Goal: Task Accomplishment & Management: Use online tool/utility

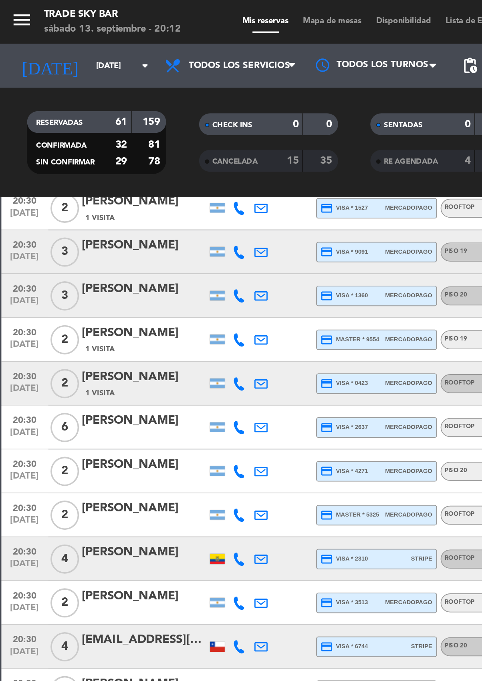
scroll to position [172, 0]
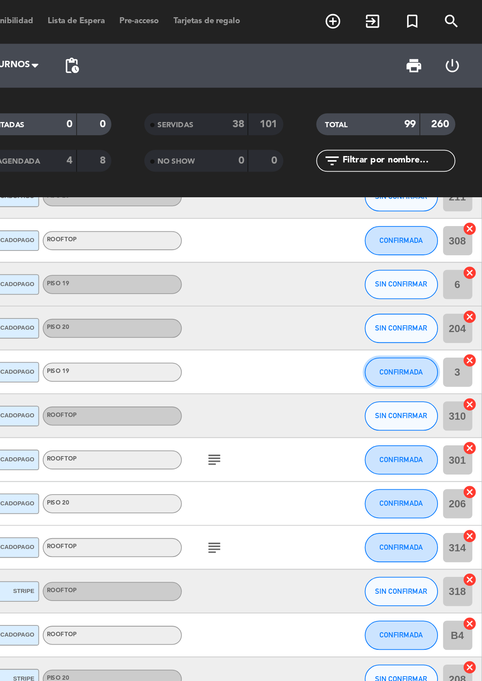
click at [439, 202] on span "CONFIRMADA" at bounding box center [437, 203] width 24 height 4
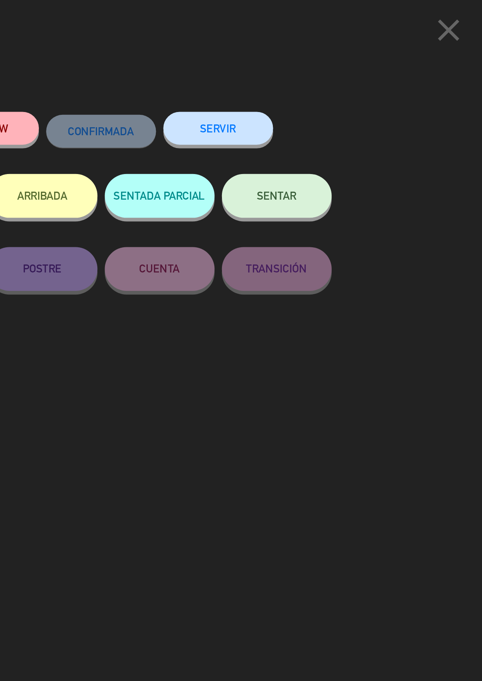
click at [340, 70] on button "SERVIR" at bounding box center [337, 70] width 60 height 18
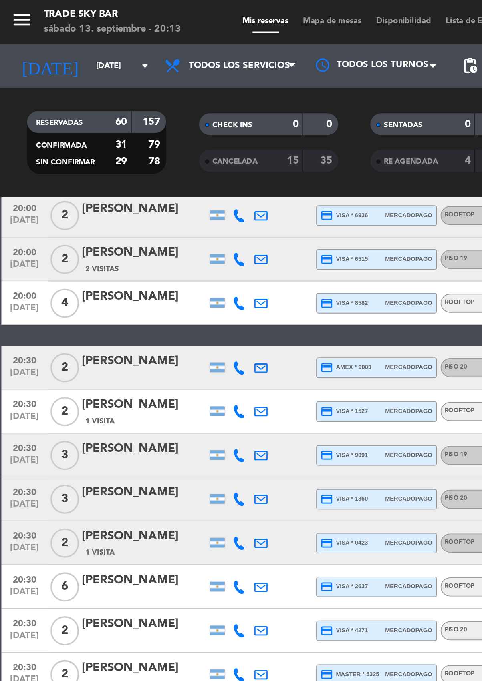
scroll to position [77, 0]
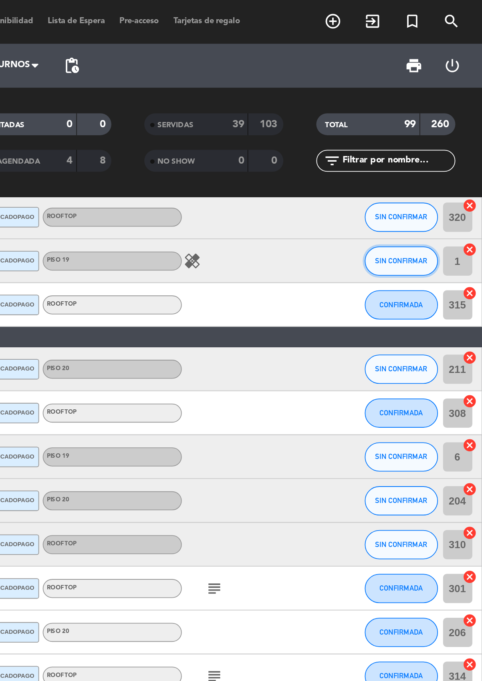
click at [429, 142] on span "SIN CONFIRMAR" at bounding box center [437, 143] width 28 height 4
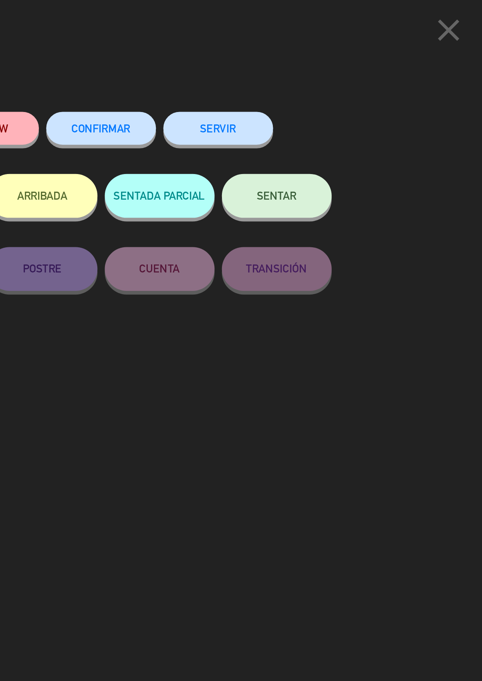
click at [341, 67] on button "SERVIR" at bounding box center [337, 70] width 60 height 18
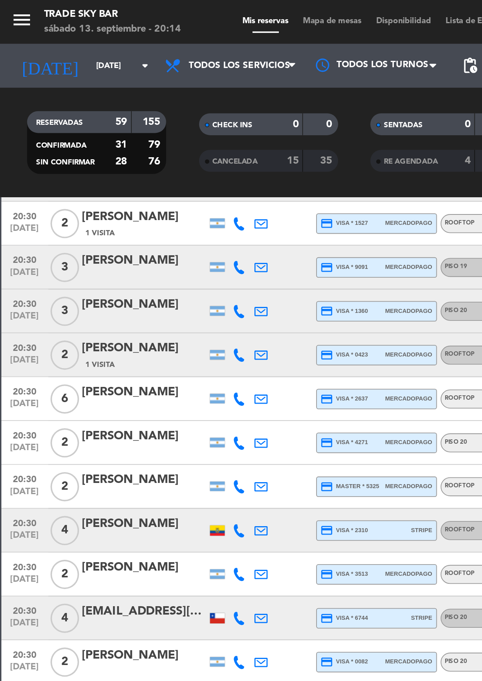
scroll to position [156, 0]
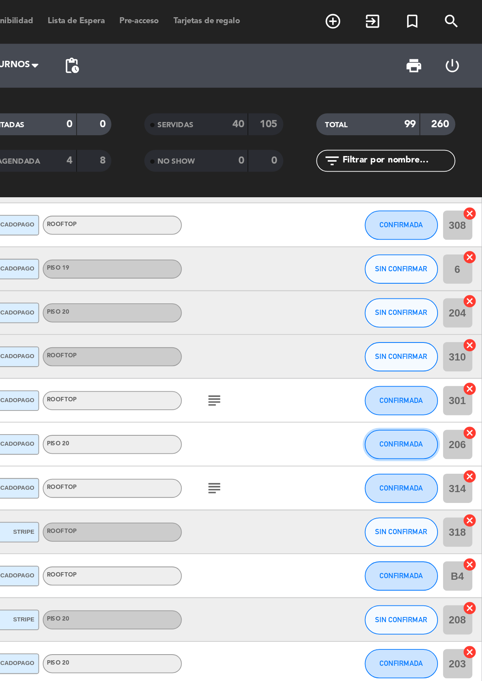
click at [436, 237] on button "CONFIRMADA" at bounding box center [437, 243] width 40 height 16
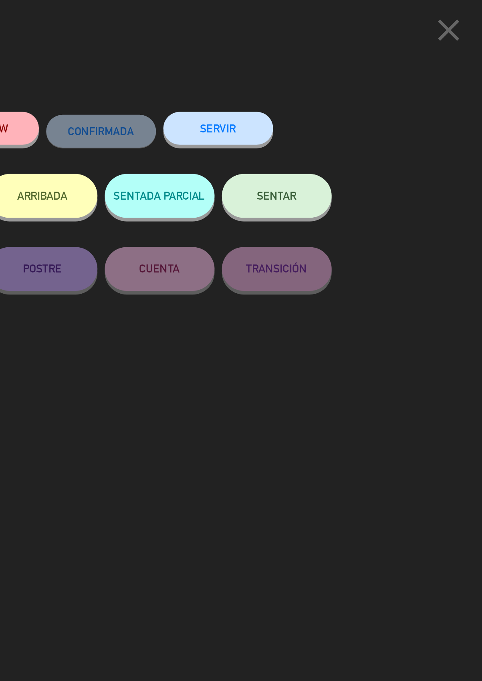
click at [342, 70] on button "SERVIR" at bounding box center [337, 70] width 60 height 18
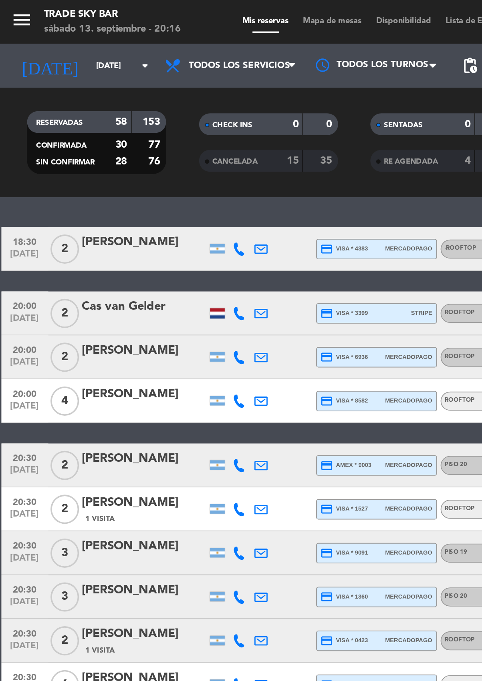
scroll to position [0, 0]
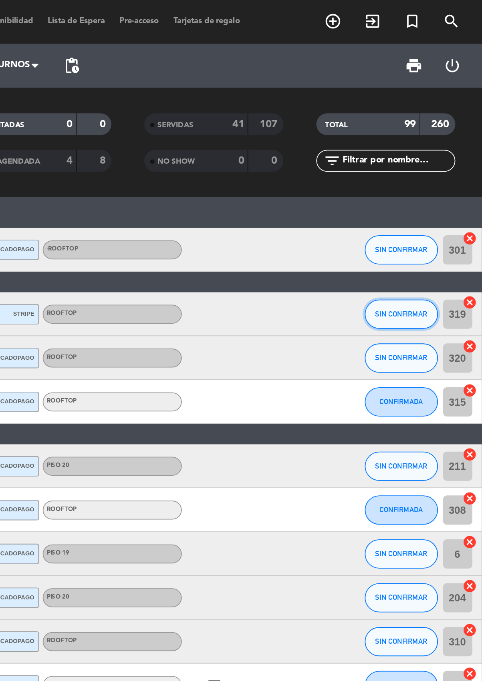
click at [441, 168] on button "SIN CONFIRMAR" at bounding box center [437, 172] width 40 height 16
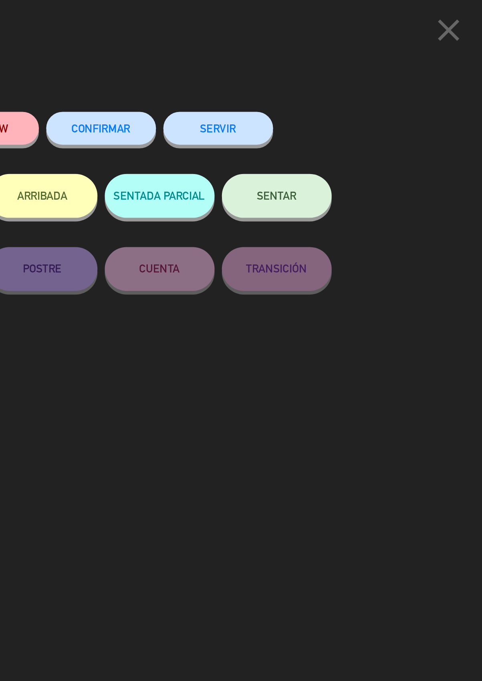
click at [337, 67] on button "SERVIR" at bounding box center [337, 70] width 60 height 18
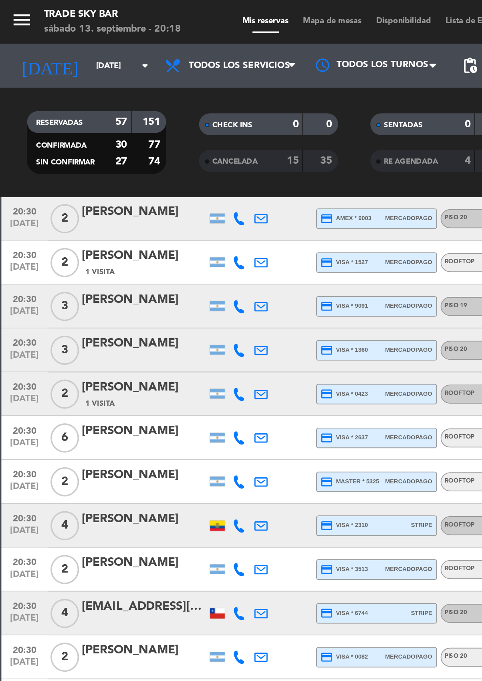
scroll to position [112, 0]
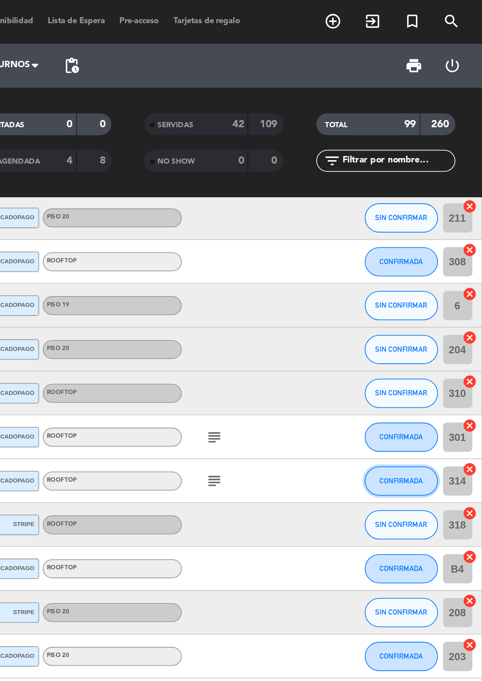
click at [435, 263] on span "CONFIRMADA" at bounding box center [437, 263] width 24 height 4
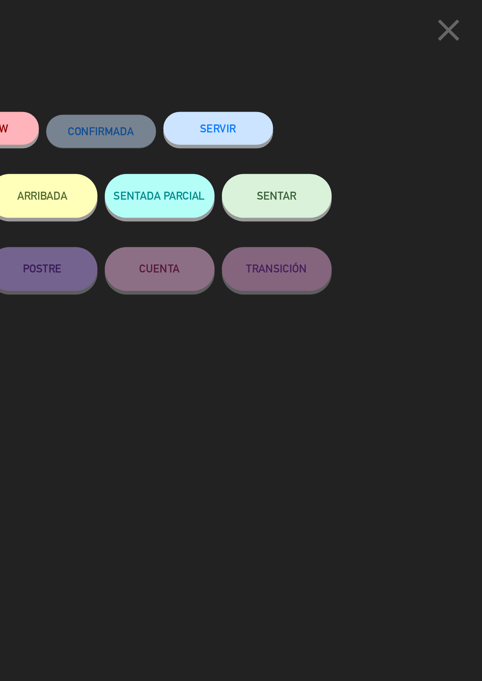
click at [335, 70] on button "SERVIR" at bounding box center [337, 70] width 60 height 18
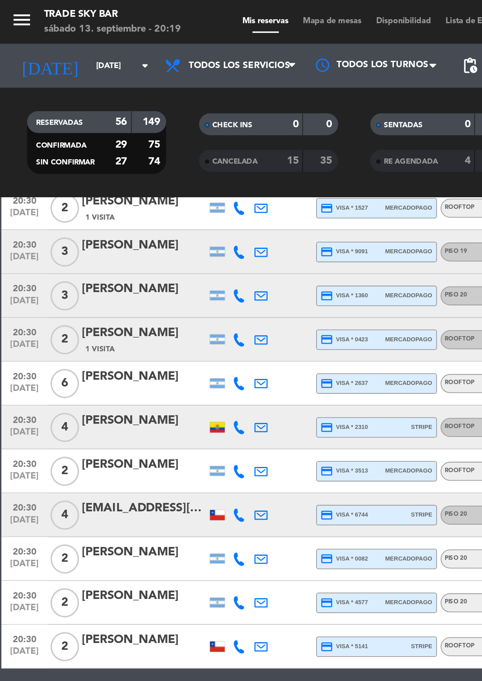
scroll to position [143, 0]
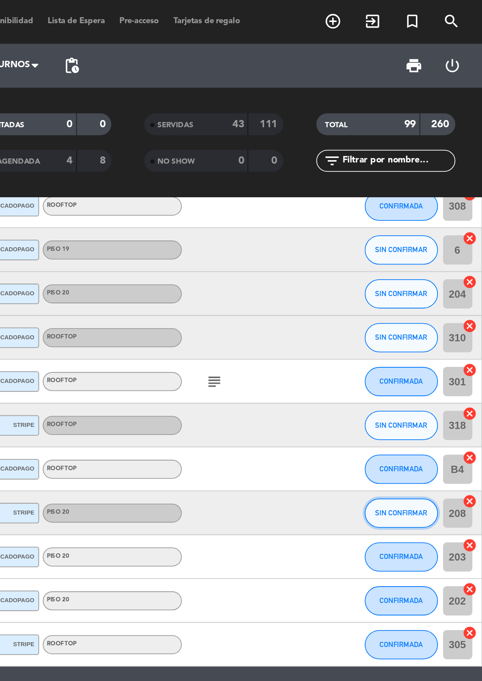
click at [438, 279] on span "SIN CONFIRMAR" at bounding box center [437, 281] width 28 height 4
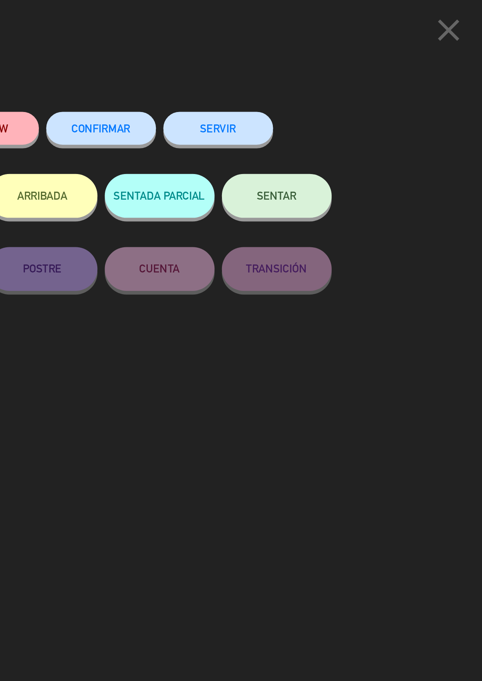
click at [334, 67] on button "SERVIR" at bounding box center [337, 70] width 60 height 18
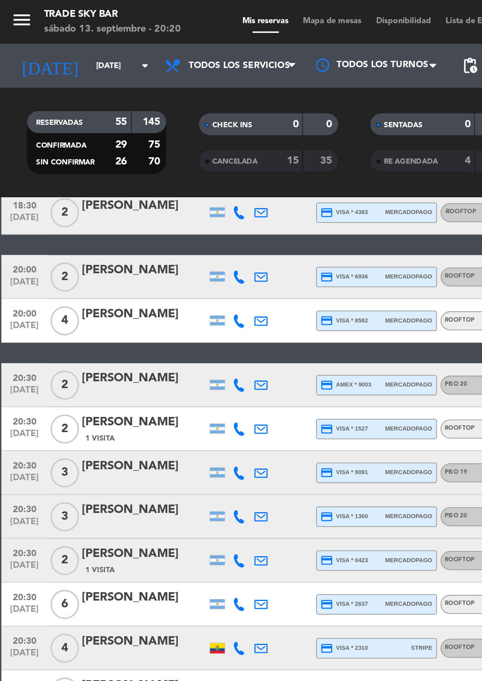
scroll to position [0, 0]
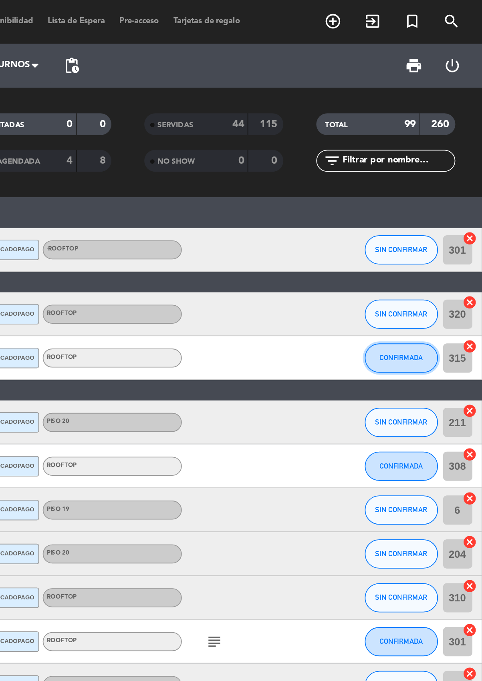
click at [443, 192] on button "CONFIRMADA" at bounding box center [437, 196] width 40 height 16
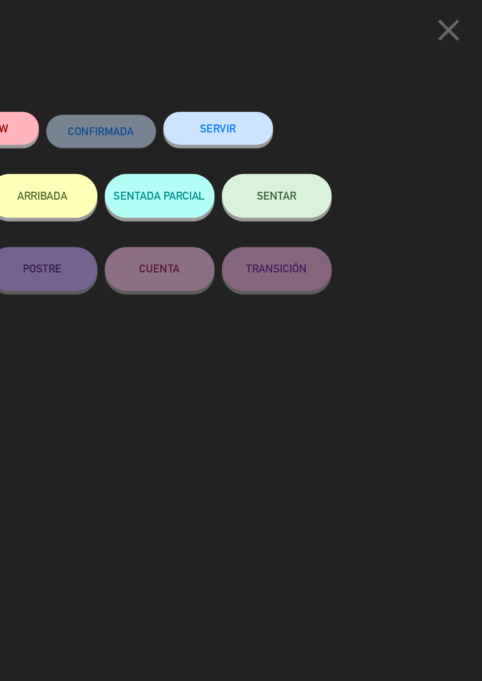
click at [350, 82] on div "SERVIR" at bounding box center [337, 78] width 60 height 34
click at [331, 71] on button "SERVIR" at bounding box center [337, 70] width 60 height 18
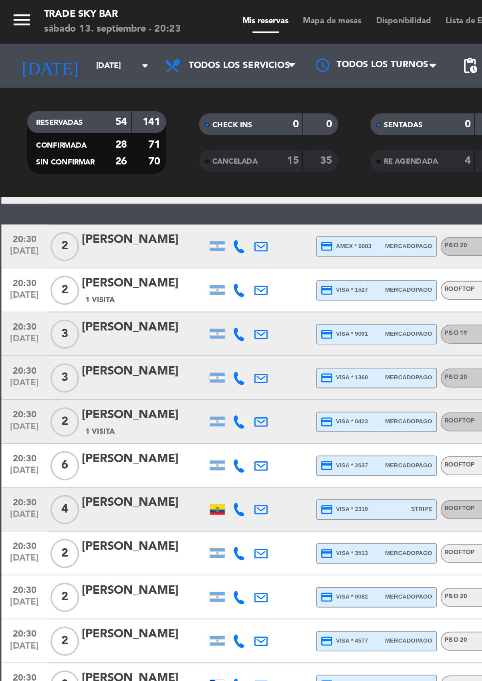
scroll to position [74, 0]
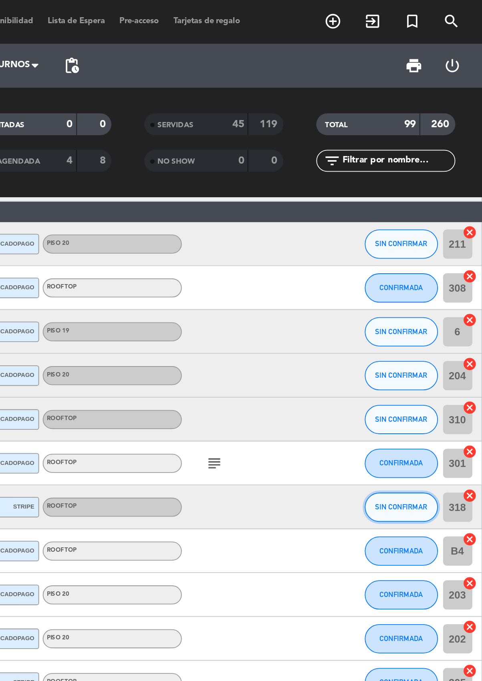
click at [434, 280] on button "SIN CONFIRMAR" at bounding box center [437, 278] width 40 height 16
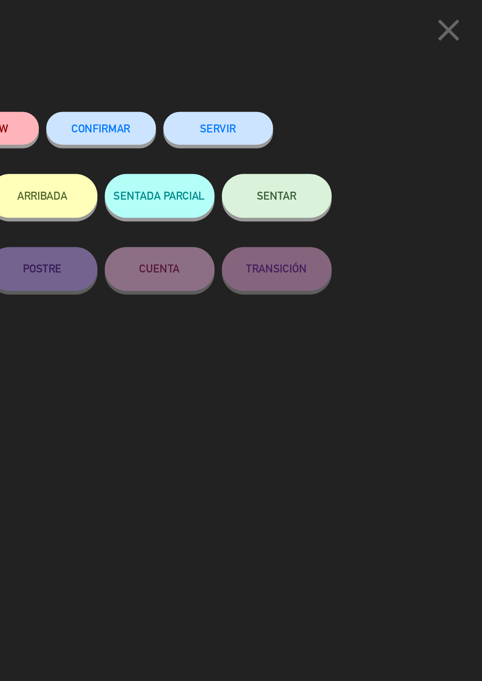
click at [335, 66] on button "SERVIR" at bounding box center [337, 70] width 60 height 18
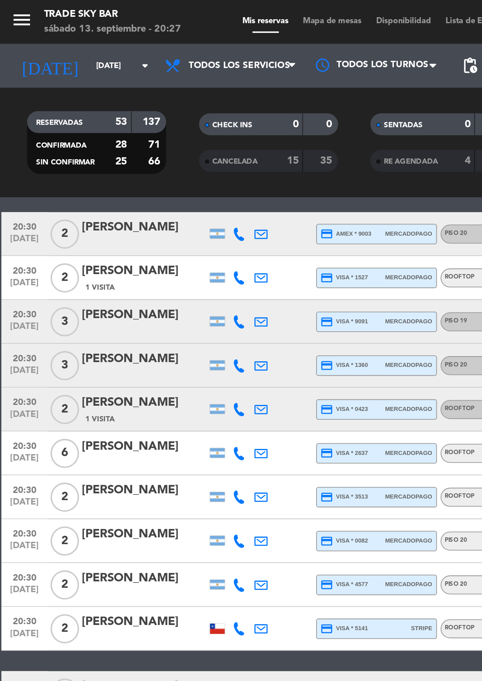
scroll to position [80, 0]
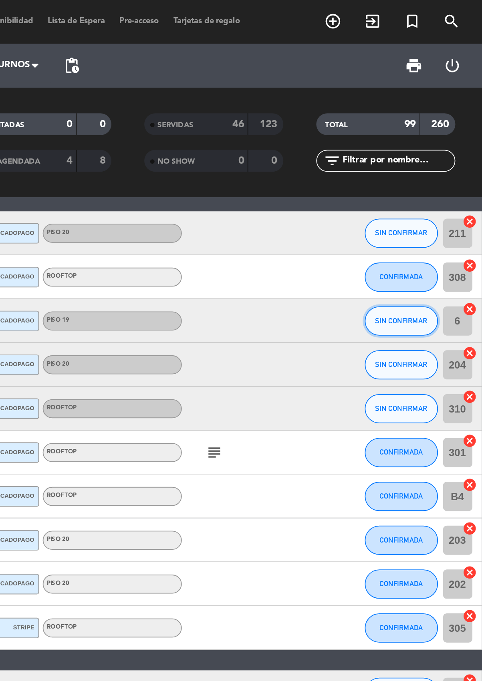
click at [433, 175] on span "SIN CONFIRMAR" at bounding box center [437, 175] width 28 height 4
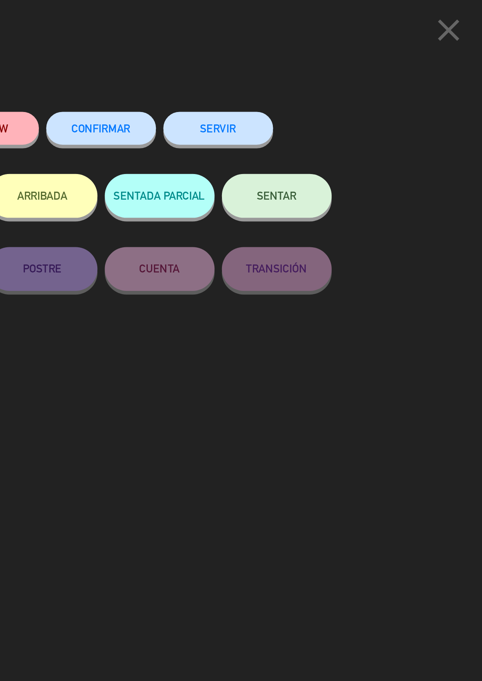
click at [343, 68] on button "SERVIR" at bounding box center [337, 70] width 60 height 18
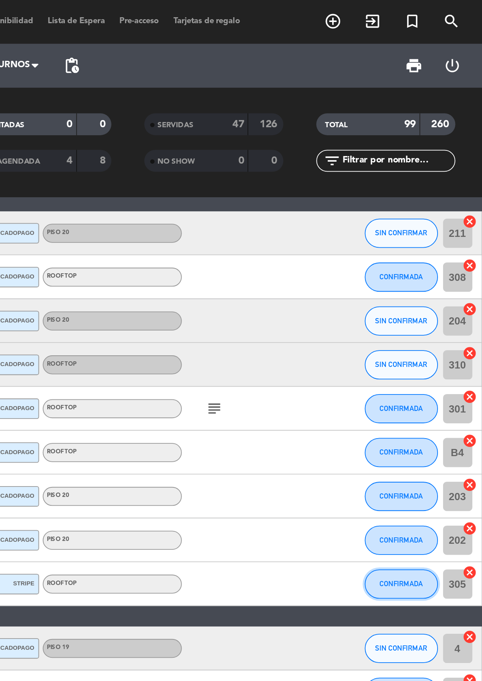
click at [438, 324] on button "CONFIRMADA" at bounding box center [437, 320] width 40 height 16
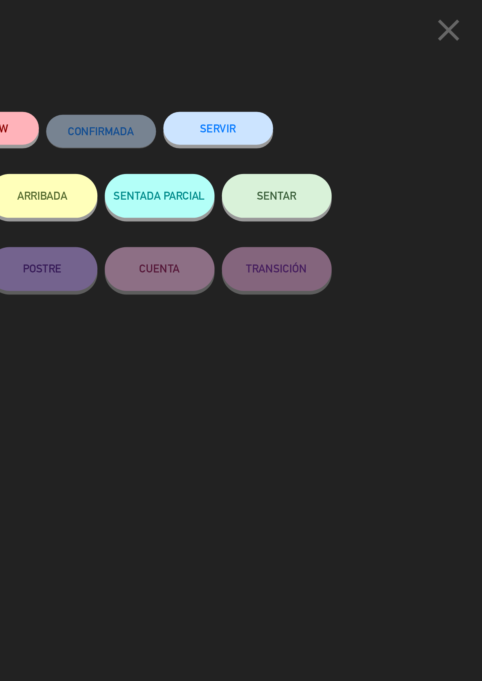
click at [344, 68] on button "SERVIR" at bounding box center [337, 70] width 60 height 18
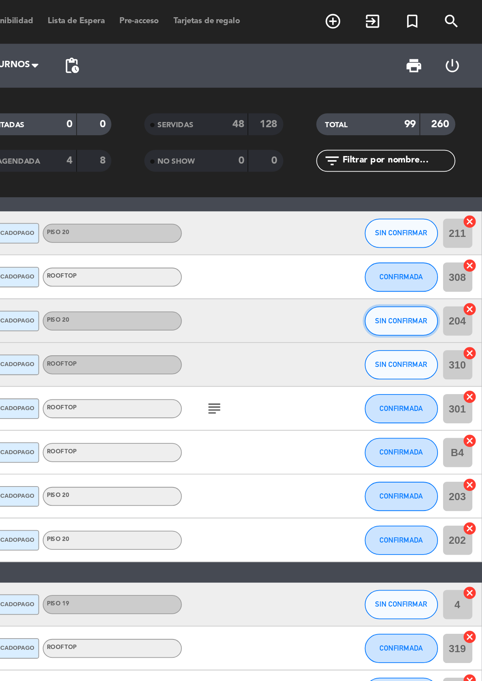
click at [438, 173] on span "SIN CONFIRMAR" at bounding box center [437, 175] width 28 height 4
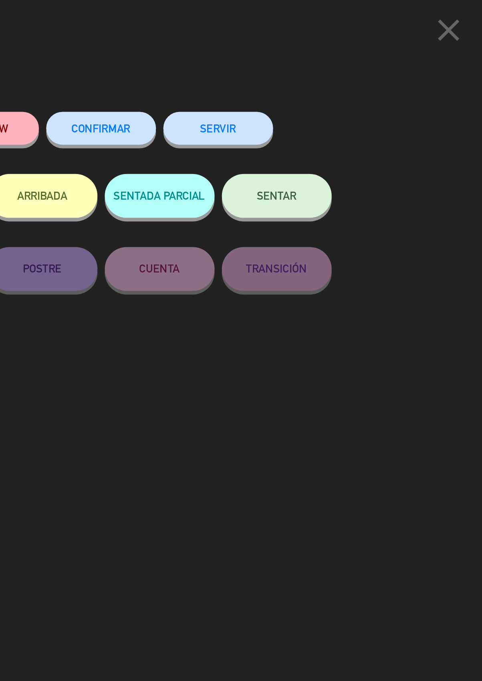
click at [343, 71] on button "SERVIR" at bounding box center [337, 70] width 60 height 18
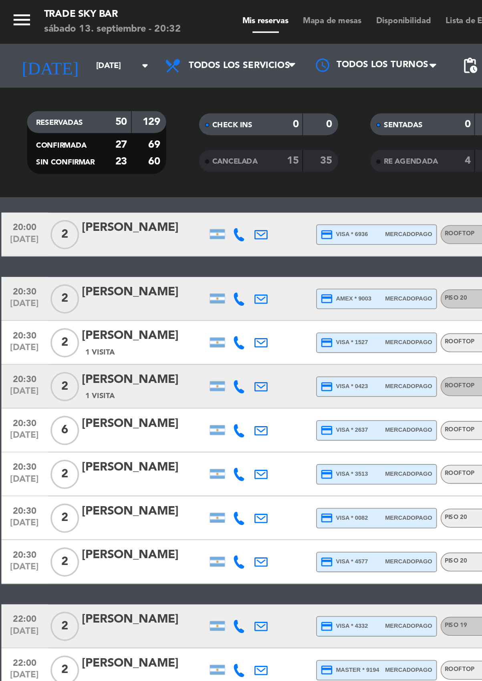
scroll to position [45, 0]
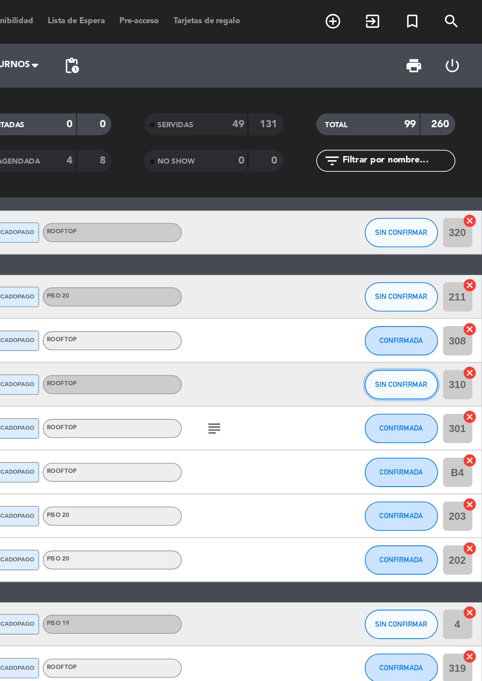
click at [440, 209] on span "SIN CONFIRMAR" at bounding box center [437, 210] width 28 height 4
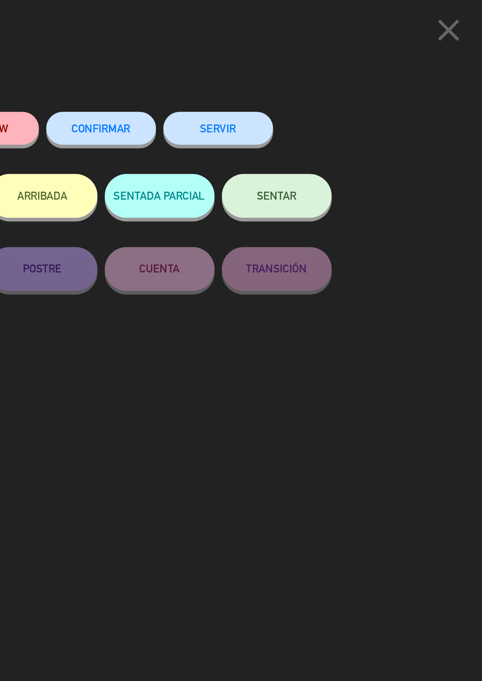
click at [361, 70] on button "SERVIR" at bounding box center [337, 70] width 60 height 18
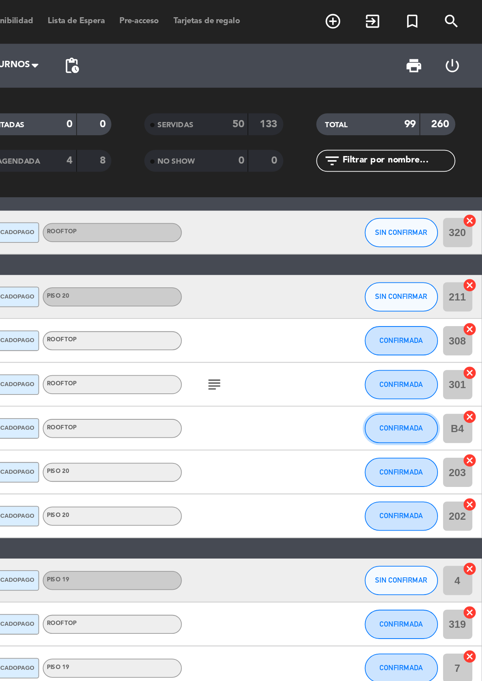
click at [432, 234] on span "CONFIRMADA" at bounding box center [437, 234] width 24 height 4
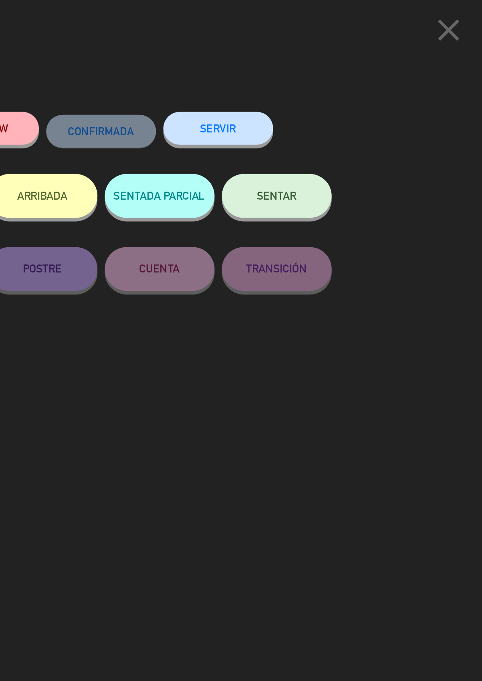
click at [343, 68] on button "SERVIR" at bounding box center [337, 70] width 60 height 18
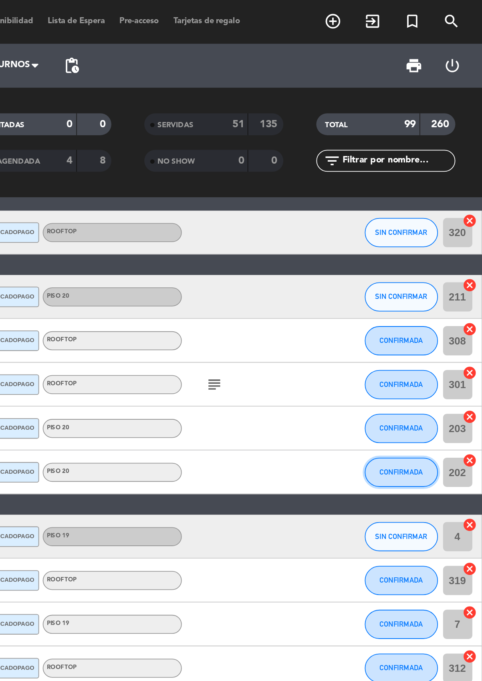
click at [438, 257] on span "CONFIRMADA" at bounding box center [437, 258] width 24 height 4
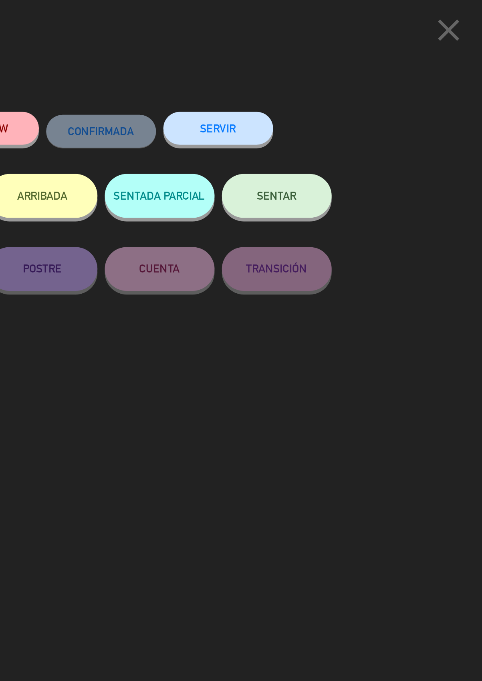
click at [338, 77] on button "SERVIR" at bounding box center [337, 70] width 60 height 18
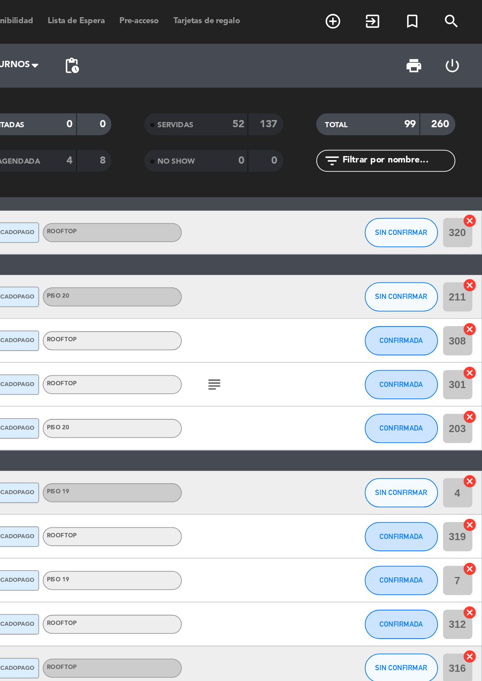
click at [334, 209] on icon "subject" at bounding box center [335, 211] width 10 height 10
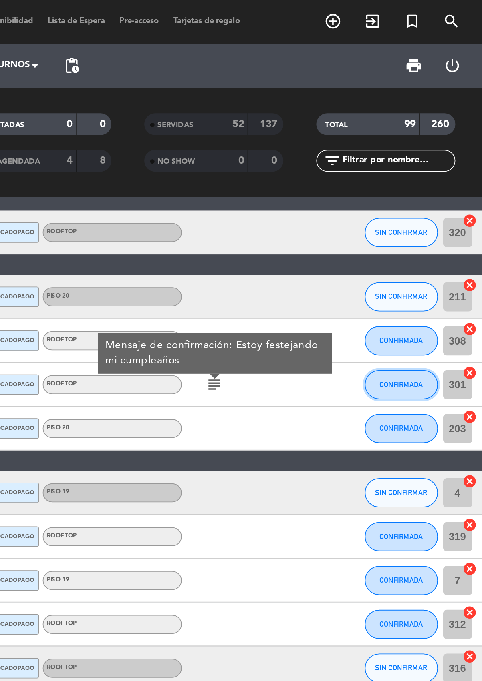
click at [438, 213] on button "CONFIRMADA" at bounding box center [437, 211] width 40 height 16
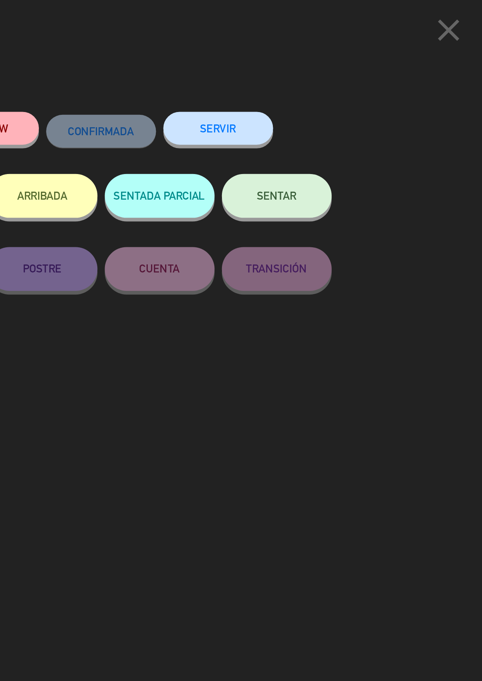
click at [352, 71] on button "SERVIR" at bounding box center [337, 70] width 60 height 18
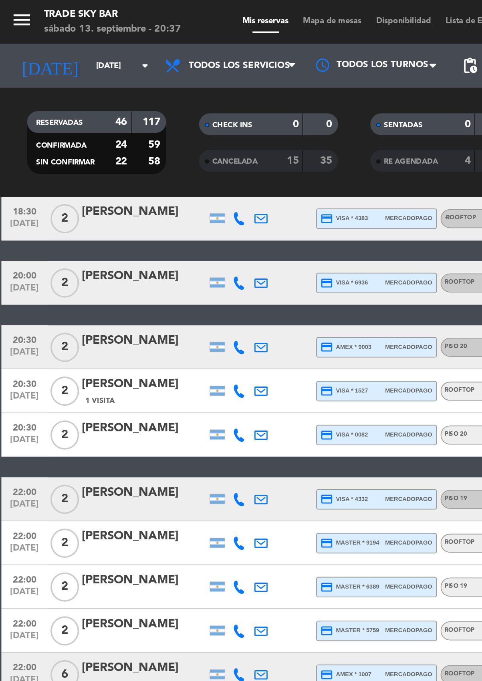
scroll to position [17, 0]
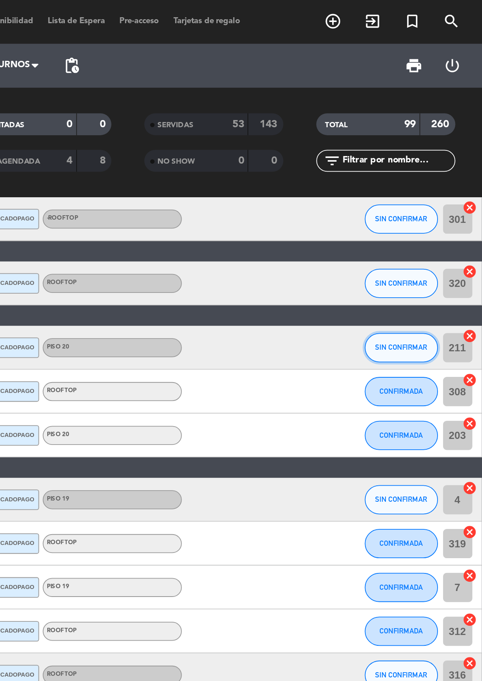
click at [433, 188] on span "SIN CONFIRMAR" at bounding box center [437, 190] width 28 height 4
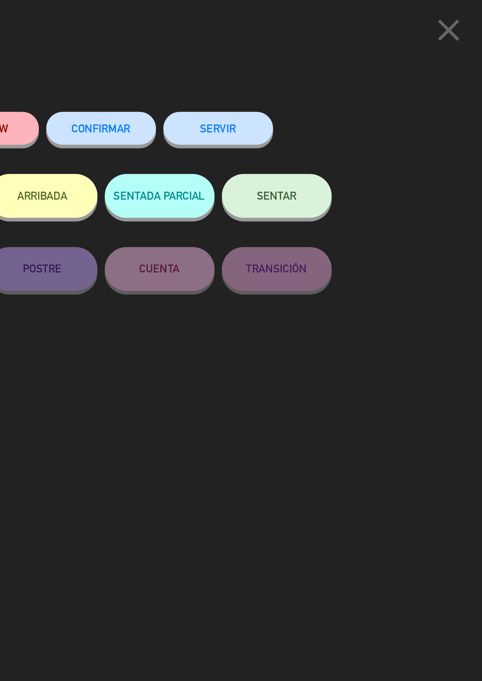
click at [343, 65] on button "SERVIR" at bounding box center [337, 70] width 60 height 18
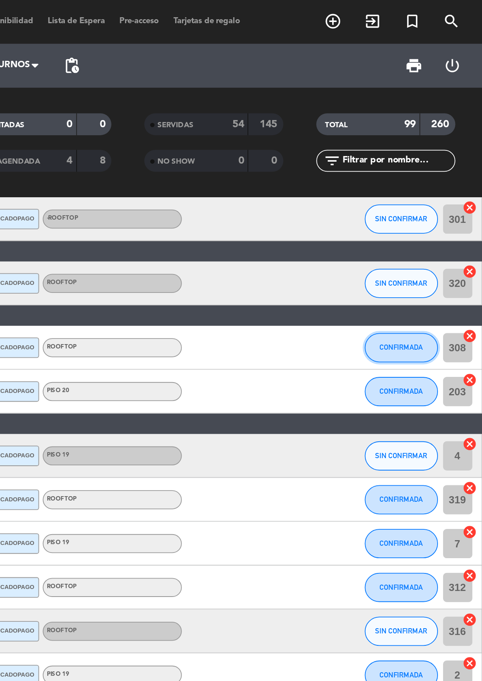
click at [434, 188] on span "CONFIRMADA" at bounding box center [437, 190] width 24 height 4
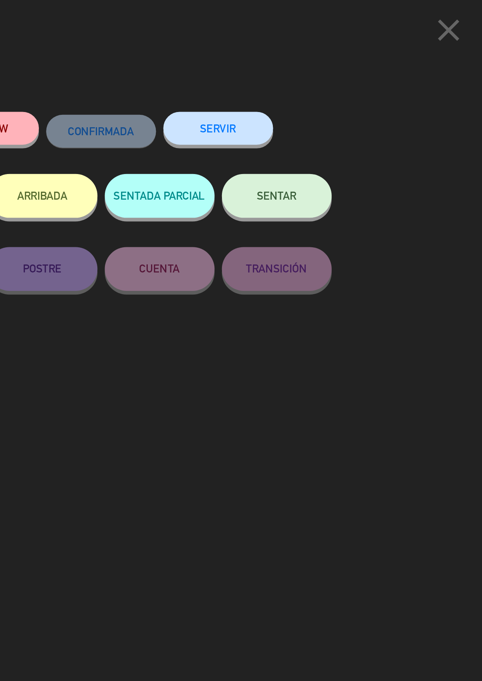
click at [330, 70] on button "SERVIR" at bounding box center [337, 70] width 60 height 18
